Goal: Information Seeking & Learning: Find specific page/section

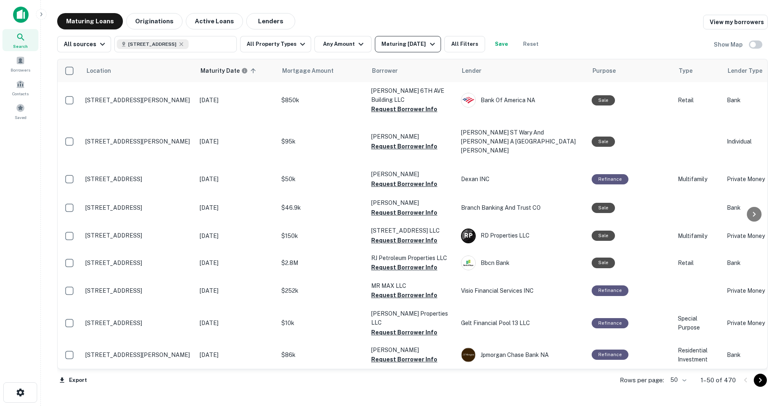
click at [391, 46] on div "Maturing [DATE]" at bounding box center [410, 44] width 56 height 10
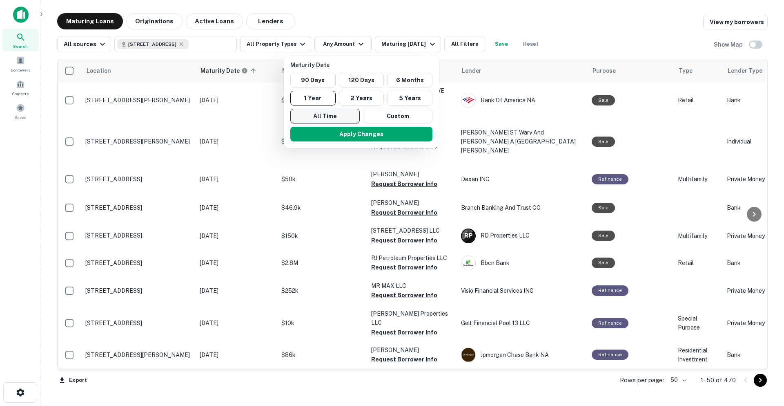
click at [348, 114] on button "All Time" at bounding box center [324, 116] width 69 height 15
click at [359, 132] on button "Apply Changes" at bounding box center [362, 134] width 142 height 15
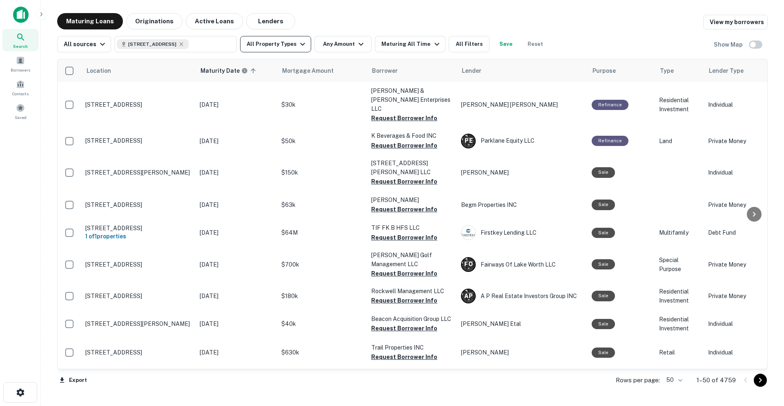
click at [299, 42] on icon "button" at bounding box center [303, 44] width 10 height 10
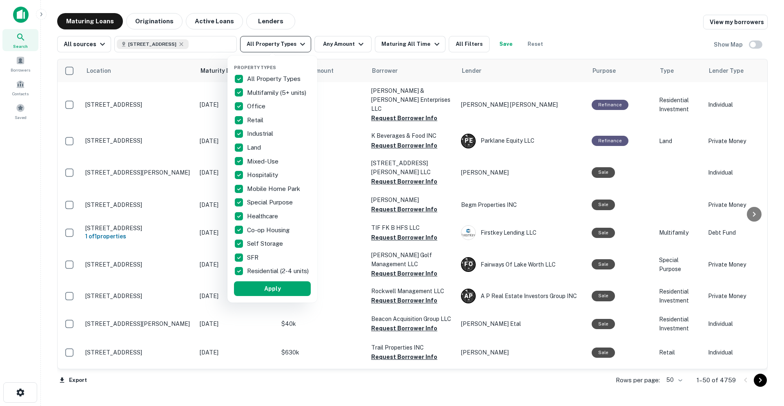
click at [299, 42] on div at bounding box center [392, 203] width 784 height 406
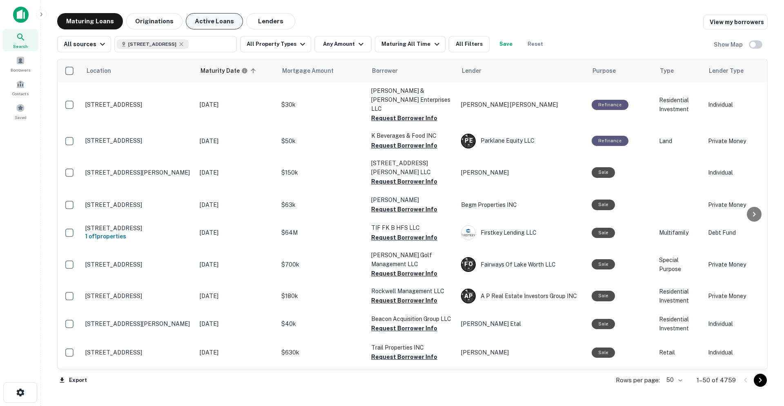
click at [228, 22] on button "Active Loans" at bounding box center [214, 21] width 57 height 16
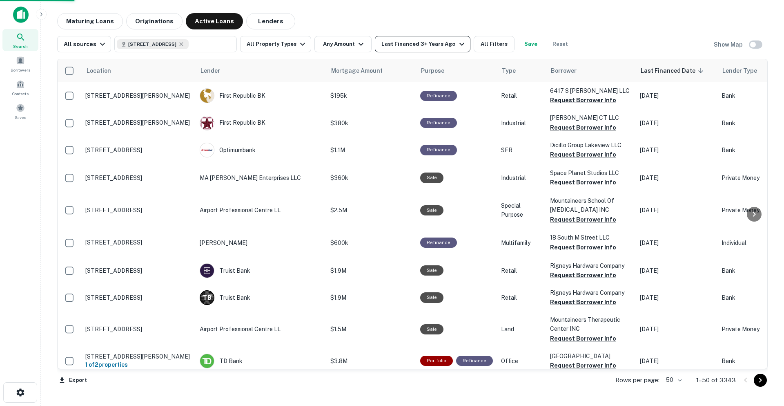
click at [402, 47] on div "Last Financed 3+ Years Ago" at bounding box center [424, 44] width 85 height 10
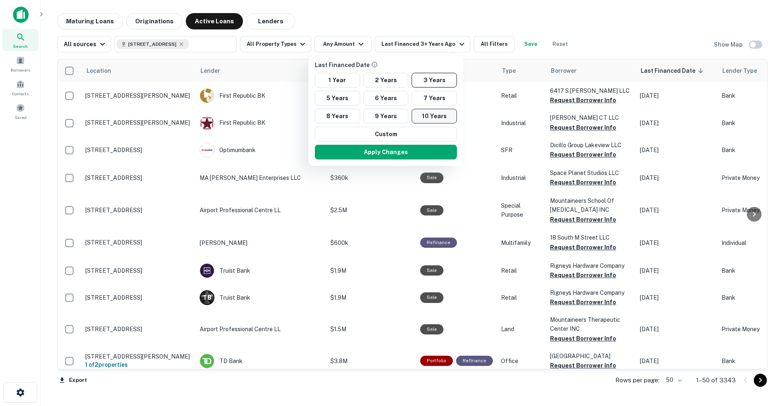
click at [434, 117] on button "10 Years" at bounding box center [434, 116] width 45 height 15
click at [357, 153] on button "Apply Changes" at bounding box center [388, 152] width 142 height 15
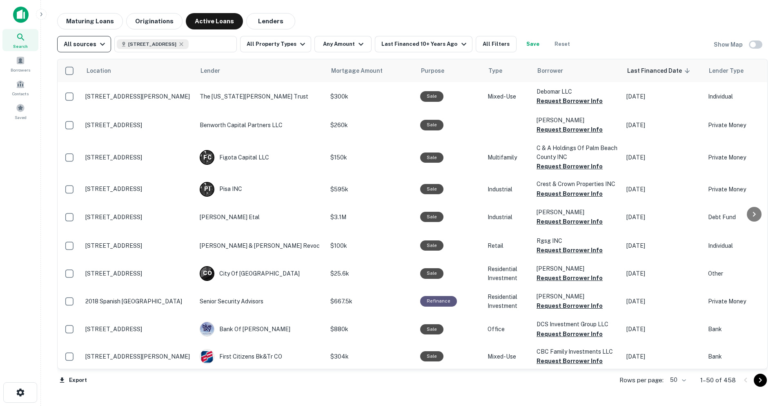
click at [103, 49] on icon "button" at bounding box center [103, 44] width 10 height 10
click at [103, 49] on div at bounding box center [392, 203] width 784 height 406
click at [185, 44] on icon at bounding box center [181, 44] width 7 height 7
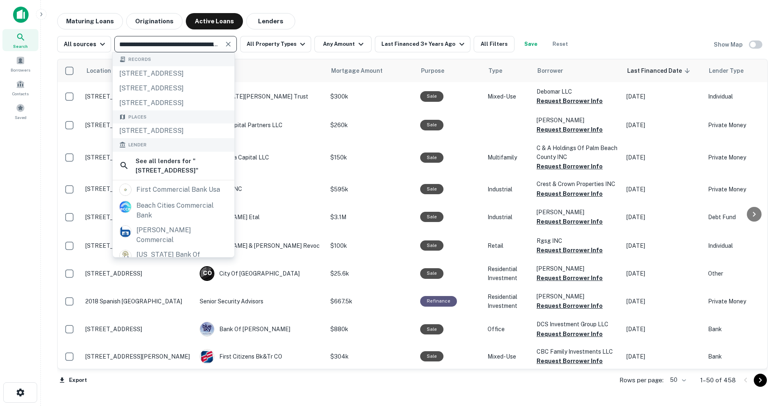
click at [123, 44] on input "**********" at bounding box center [169, 43] width 104 height 11
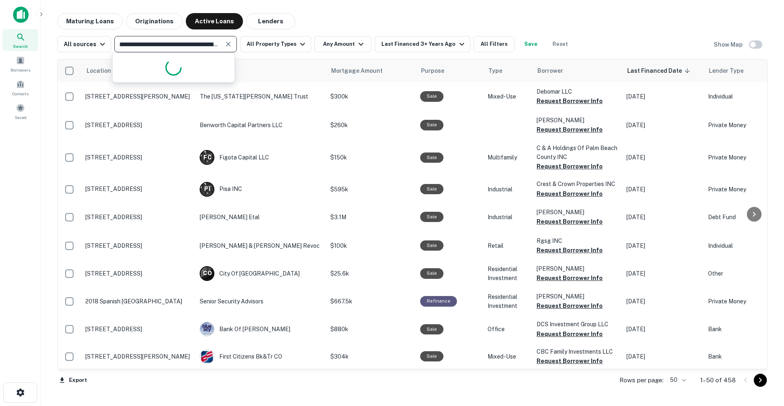
type input "**********"
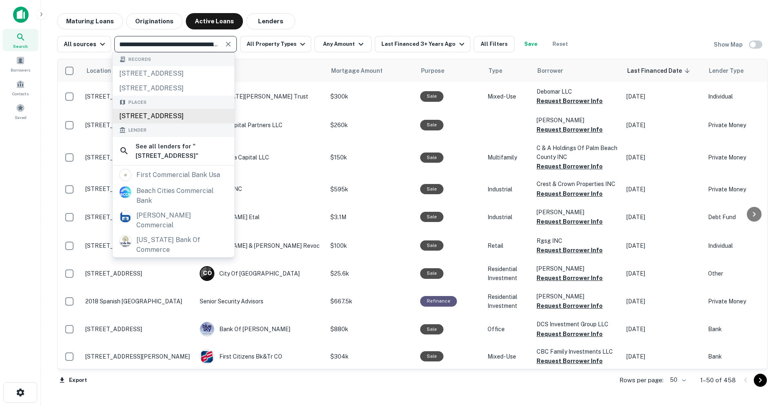
click at [152, 123] on div "[STREET_ADDRESS]" at bounding box center [174, 116] width 122 height 15
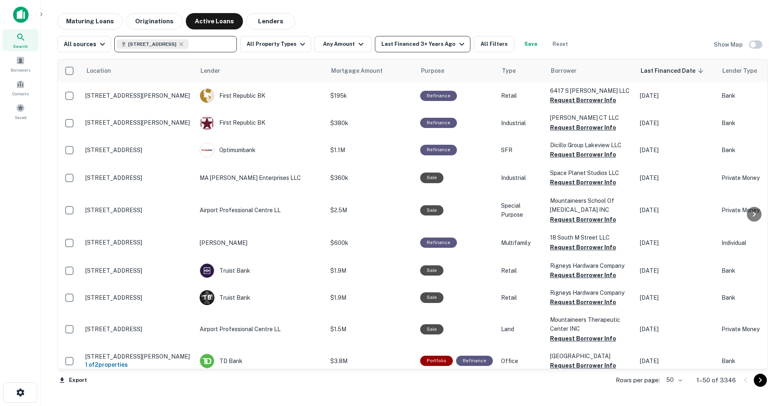
click at [440, 45] on div "Last Financed 3+ Years Ago" at bounding box center [424, 44] width 85 height 10
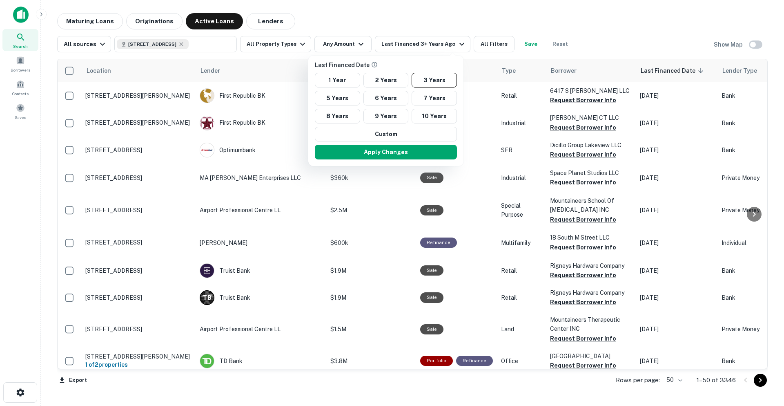
click at [512, 10] on div at bounding box center [392, 203] width 784 height 406
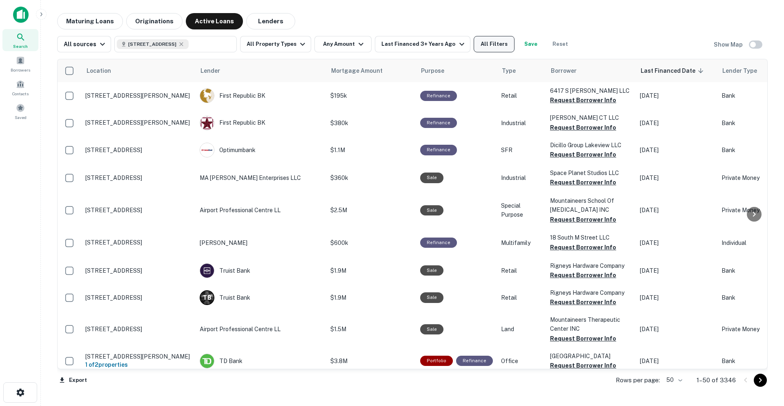
click at [488, 45] on button "All Filters" at bounding box center [494, 44] width 41 height 16
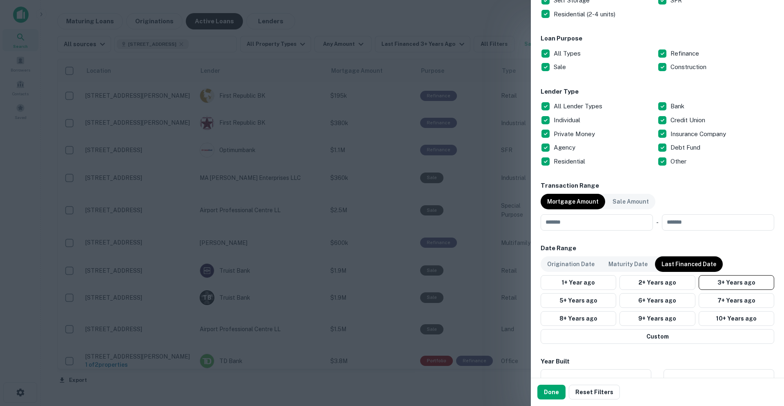
scroll to position [250, 0]
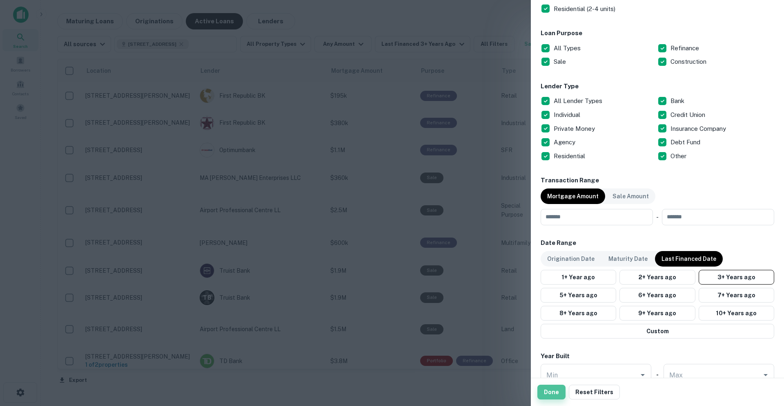
click at [557, 393] on button "Done" at bounding box center [552, 391] width 28 height 15
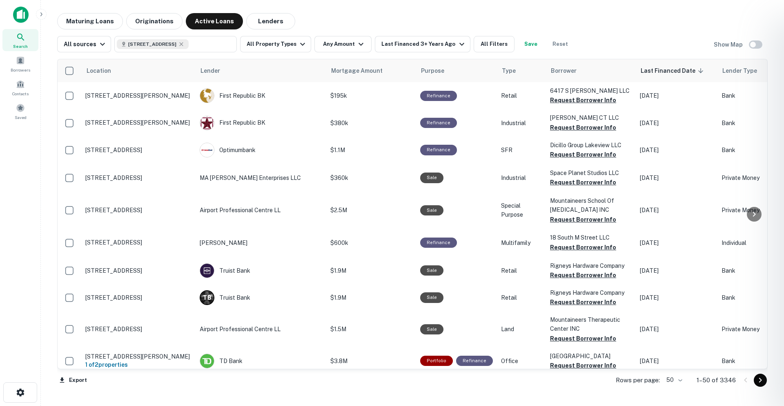
click at [194, 43] on div at bounding box center [392, 203] width 784 height 406
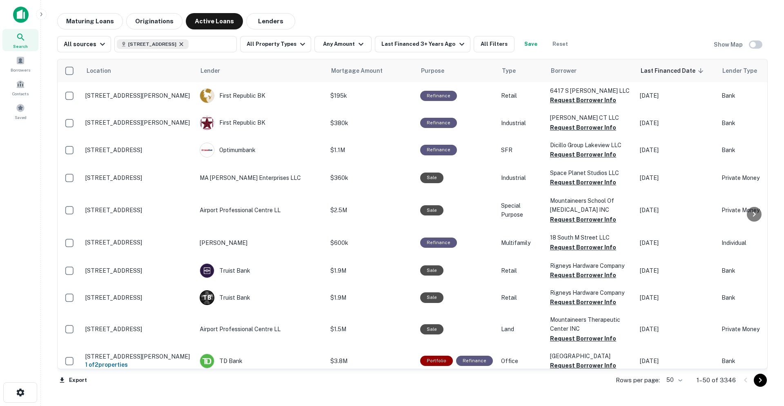
click at [185, 44] on icon at bounding box center [181, 44] width 7 height 7
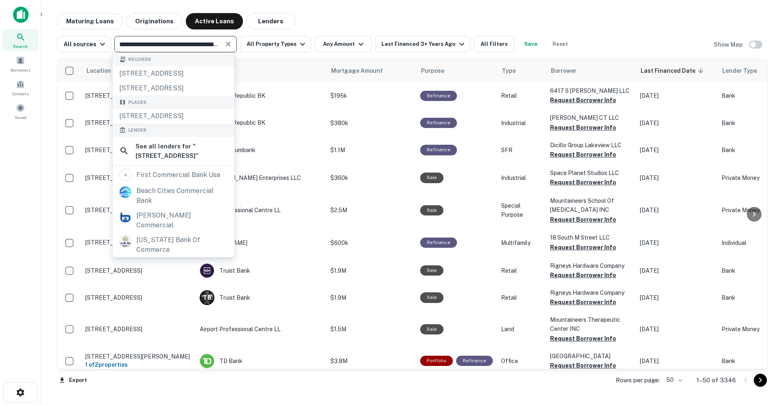
click at [125, 43] on input "**********" at bounding box center [169, 43] width 104 height 11
type input "**********"
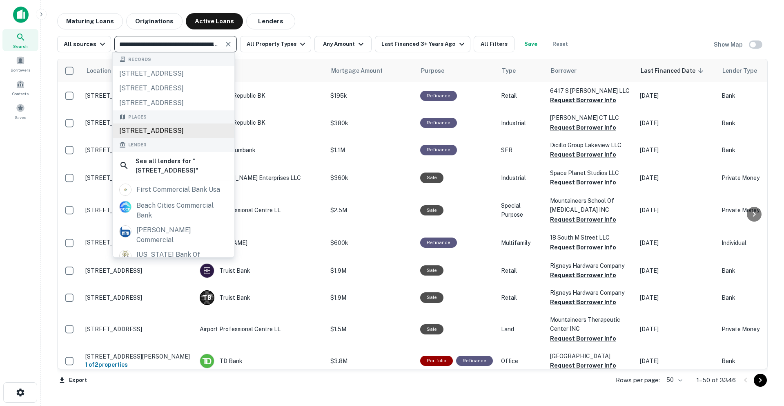
click at [148, 138] on div "[STREET_ADDRESS]" at bounding box center [174, 130] width 122 height 15
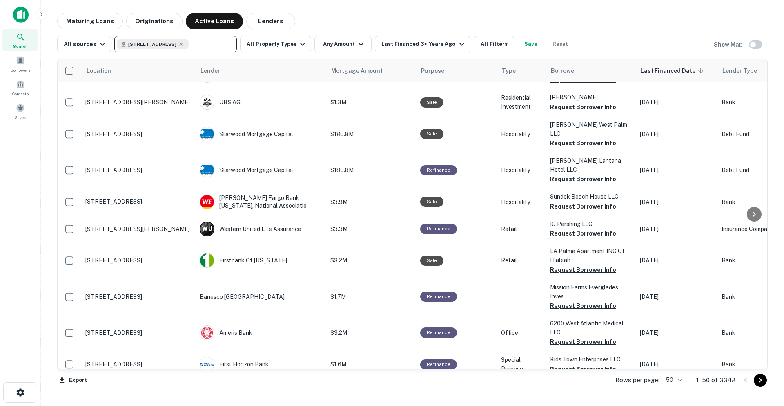
scroll to position [949, 0]
